Goal: Task Accomplishment & Management: Manage account settings

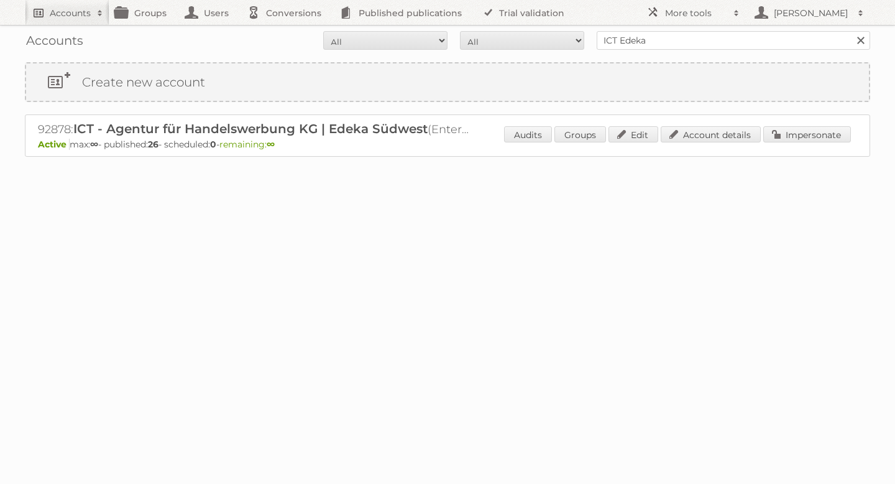
click at [90, 14] on h2 "Accounts" at bounding box center [70, 13] width 41 height 12
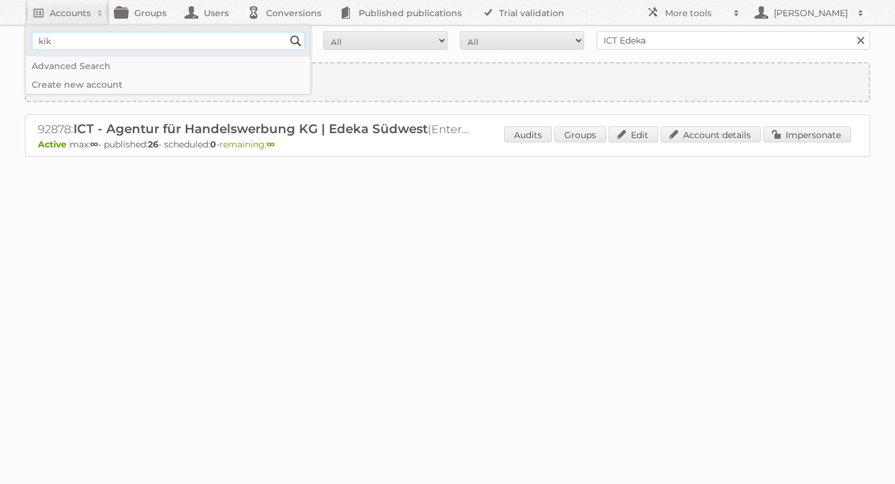
type input"] "Kik textil"
click at [295, 39] on input "Search" at bounding box center [296, 41] width 19 height 19
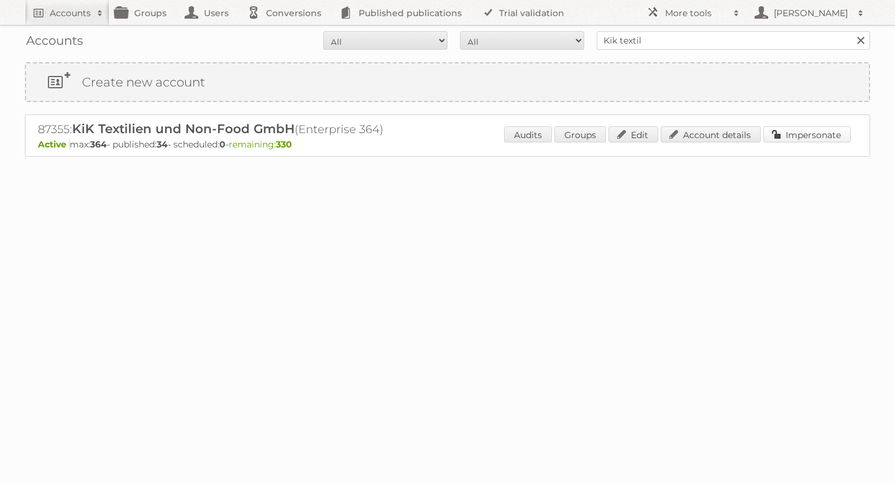
click at [785, 132] on link "Impersonate" at bounding box center [808, 134] width 88 height 16
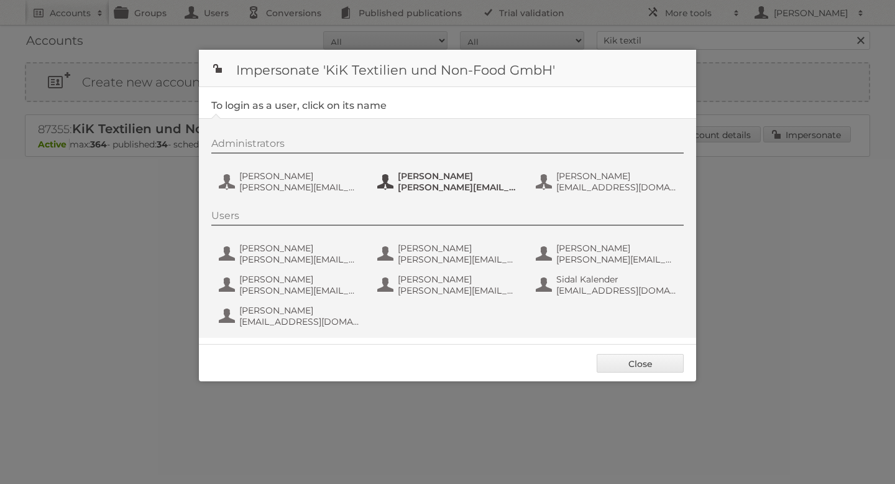
click at [417, 173] on span "Anna Klötzer" at bounding box center [458, 175] width 121 height 11
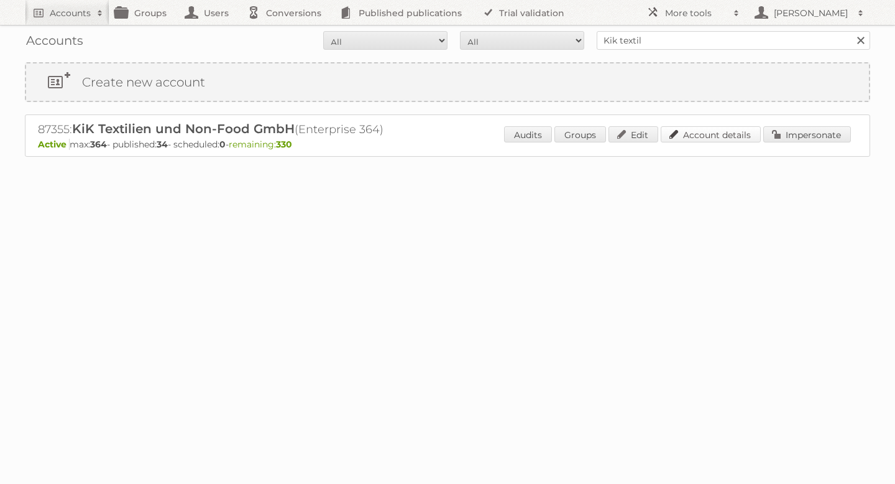
click at [743, 137] on link "Account details" at bounding box center [711, 134] width 100 height 16
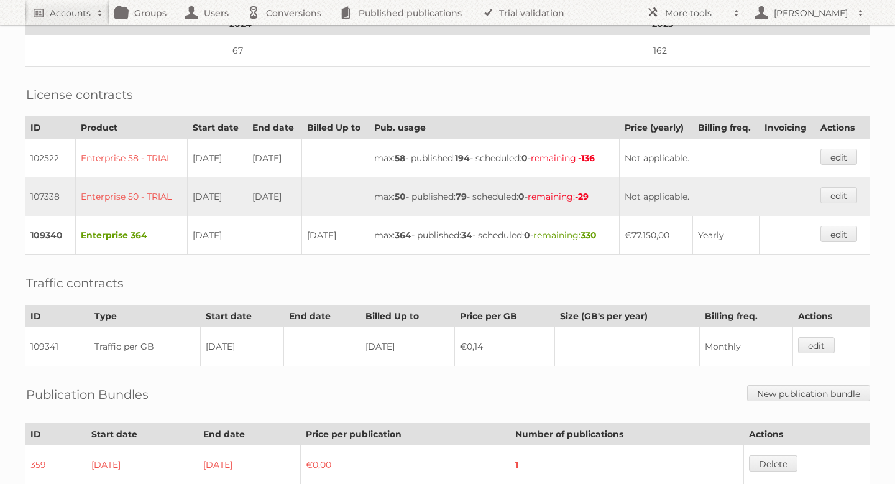
scroll to position [253, 0]
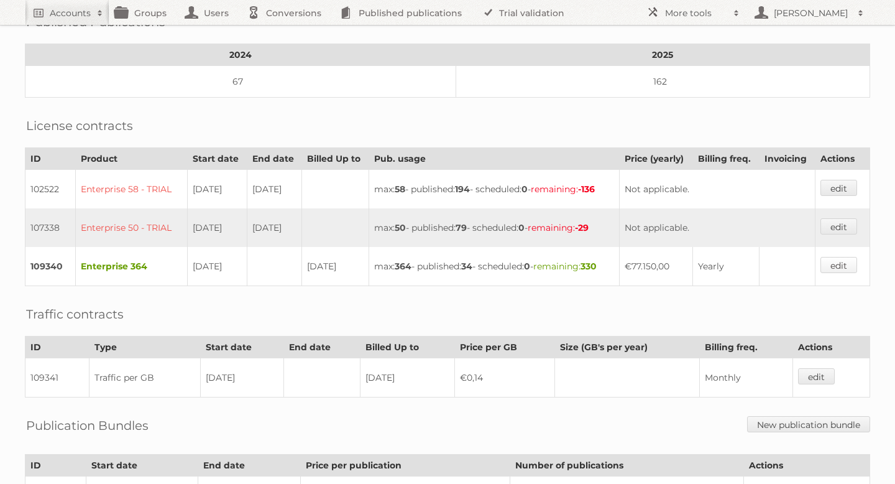
click at [842, 257] on link "edit" at bounding box center [839, 265] width 37 height 16
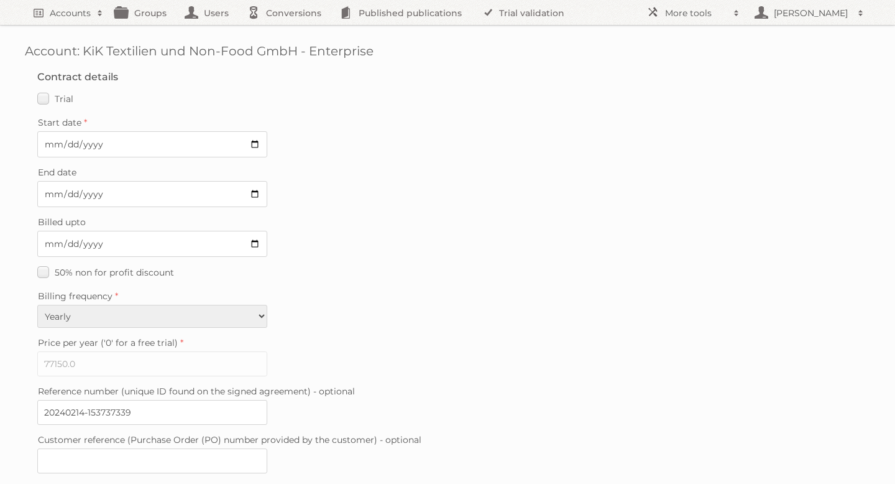
scroll to position [311, 0]
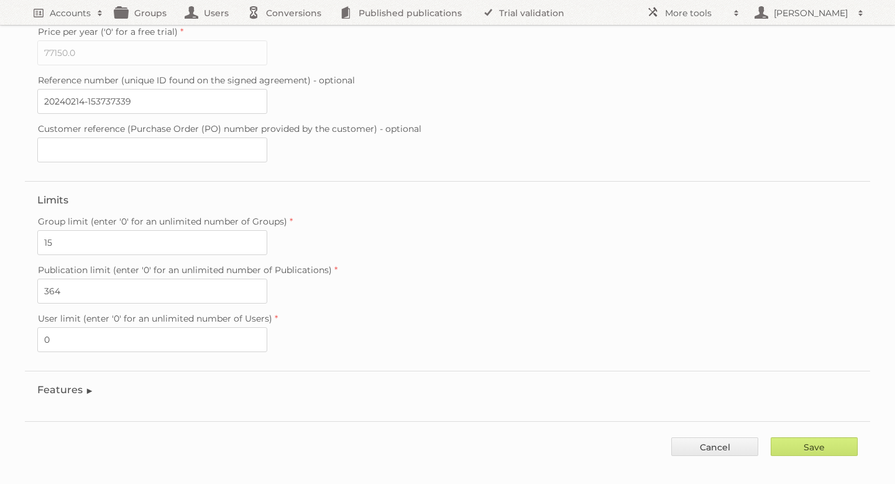
click at [78, 384] on legend "Features" at bounding box center [65, 390] width 57 height 12
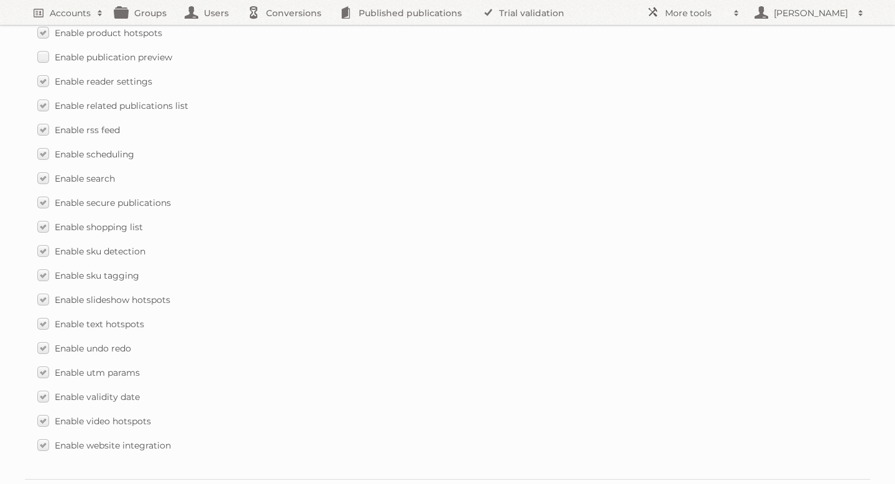
scroll to position [1790, 0]
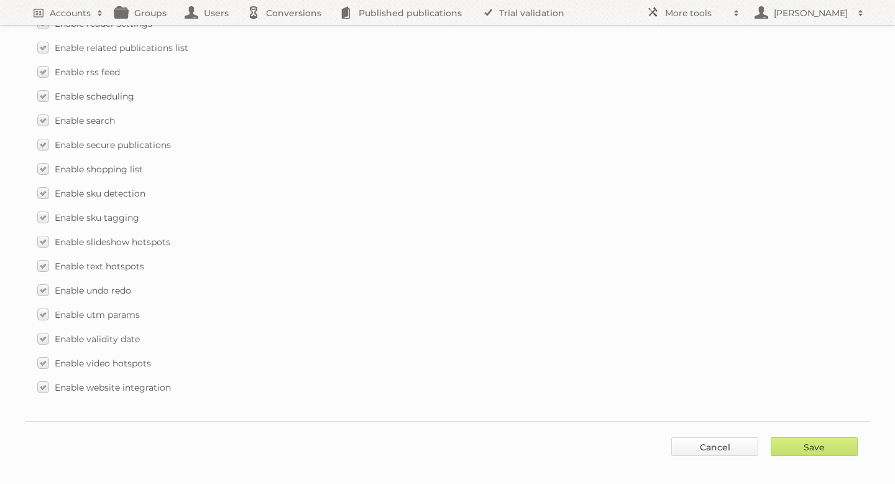
click at [729, 443] on link "Cancel" at bounding box center [715, 446] width 87 height 19
